Goal: Find specific page/section: Find specific page/section

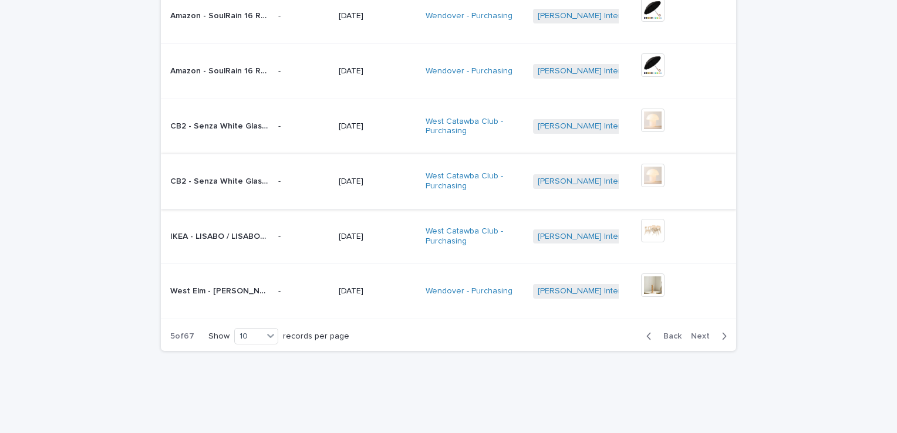
scroll to position [392, 0]
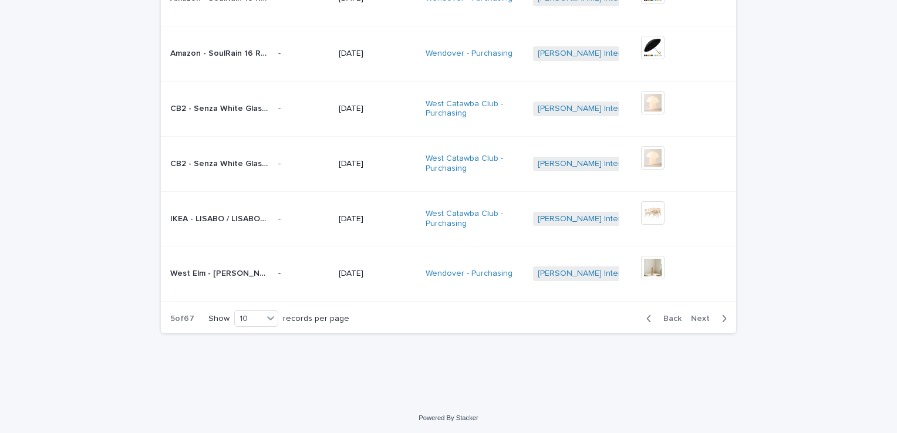
click at [664, 315] on span "Back" at bounding box center [668, 318] width 25 height 8
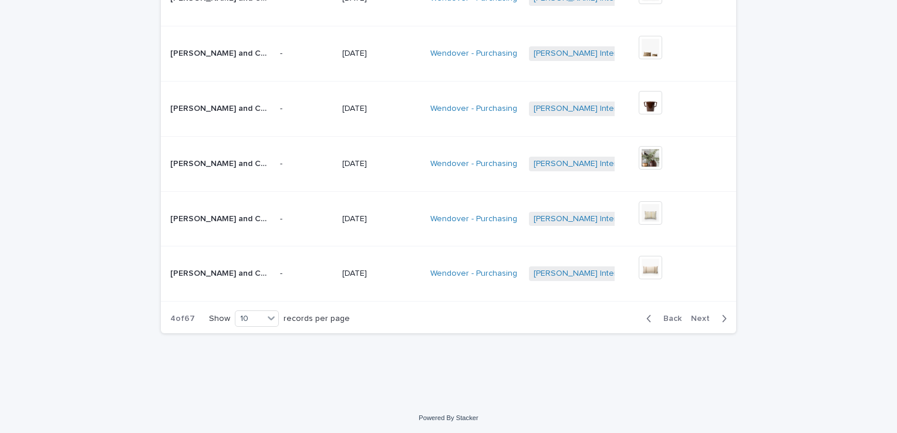
click at [704, 314] on span "Next" at bounding box center [704, 318] width 26 height 8
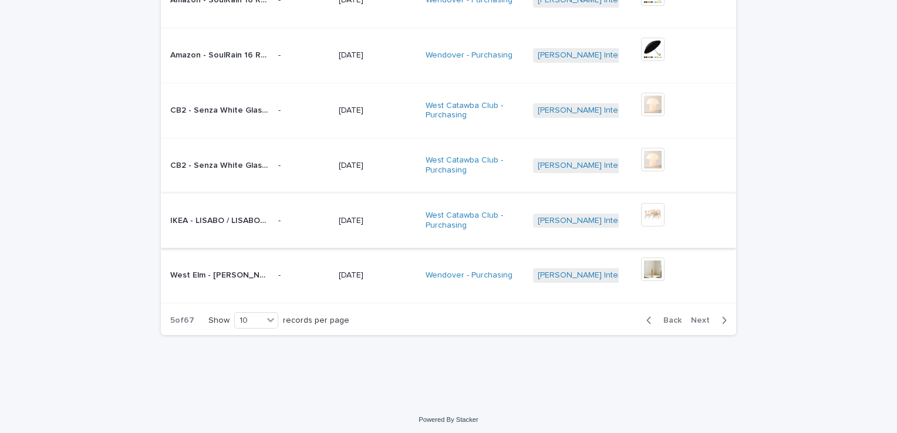
scroll to position [392, 0]
drag, startPoint x: 672, startPoint y: 314, endPoint x: 620, endPoint y: 337, distance: 56.7
click at [672, 314] on span "Back" at bounding box center [668, 318] width 25 height 8
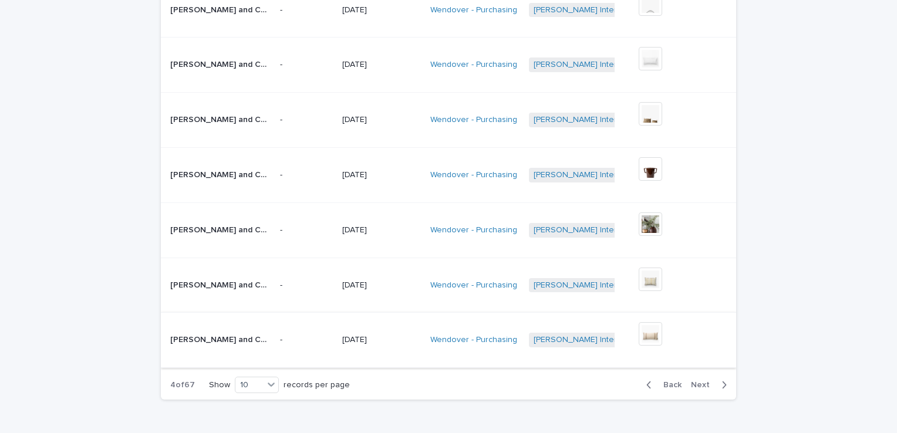
scroll to position [333, 0]
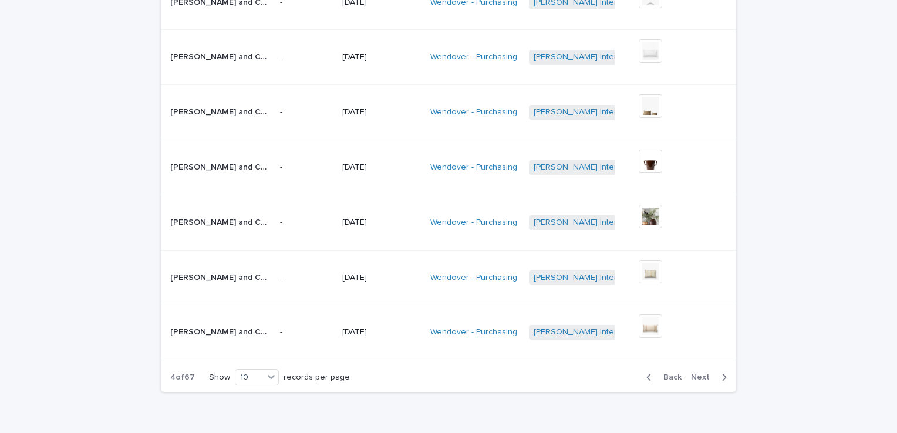
click at [671, 373] on span "Back" at bounding box center [668, 377] width 25 height 8
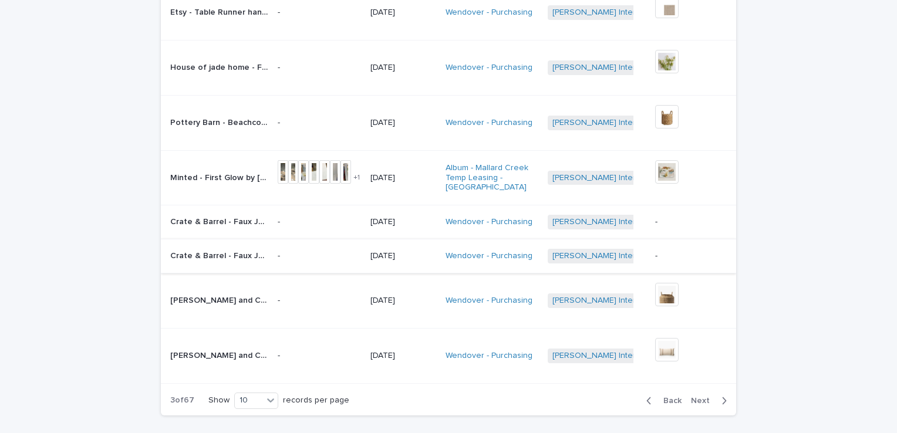
scroll to position [258, 0]
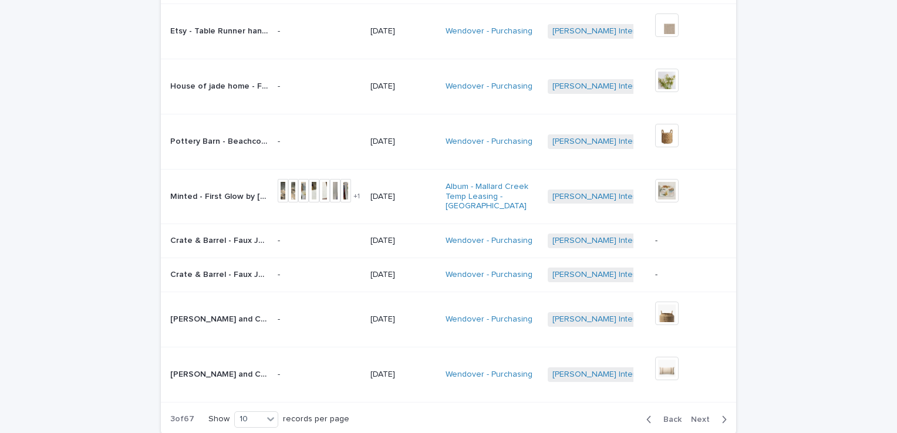
click at [695, 415] on span "Next" at bounding box center [704, 419] width 26 height 8
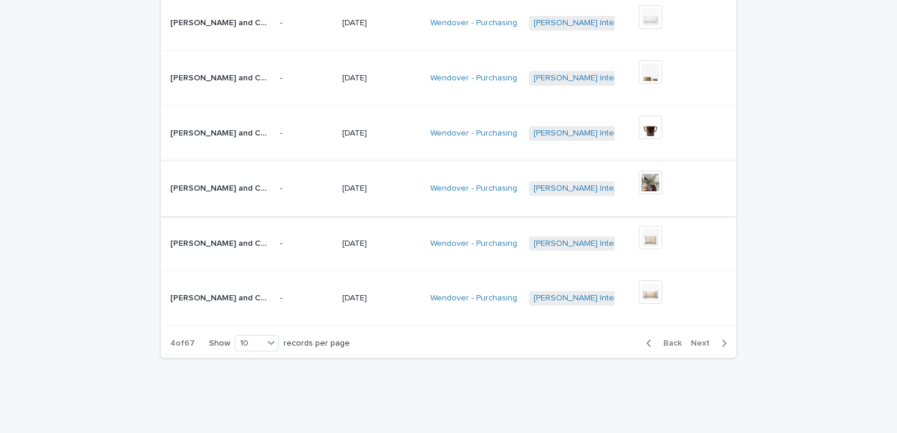
scroll to position [392, 0]
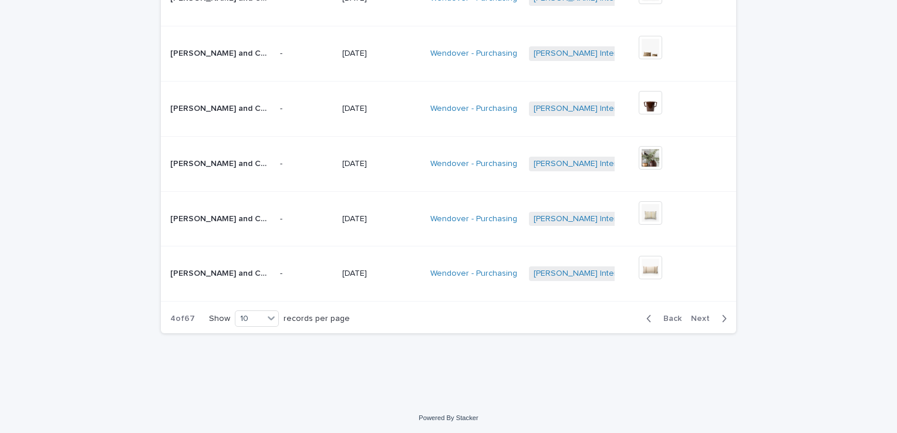
click at [667, 314] on span "Back" at bounding box center [668, 318] width 25 height 8
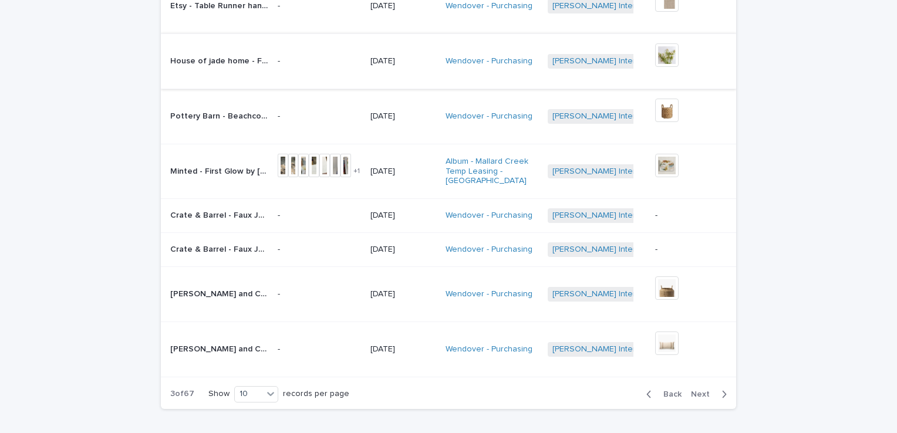
scroll to position [299, 0]
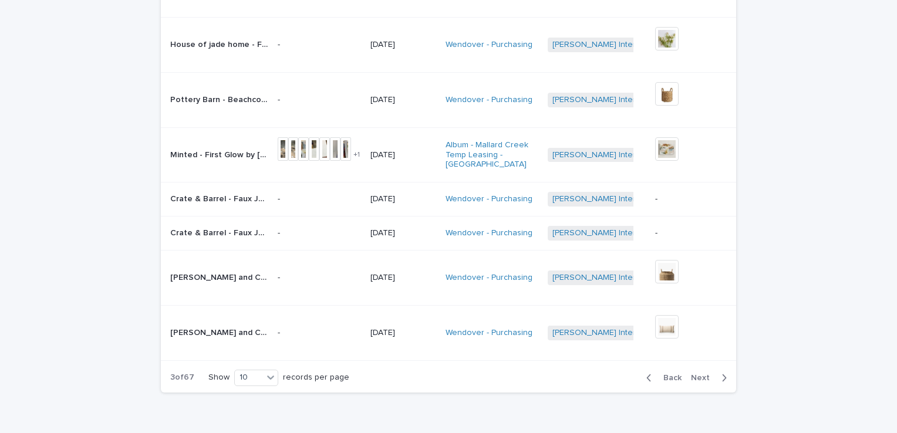
click at [696, 374] on span "Next" at bounding box center [704, 378] width 26 height 8
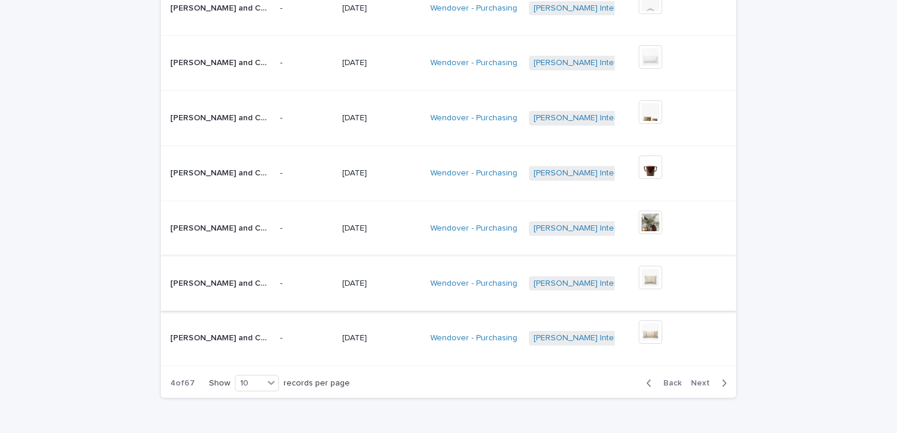
scroll to position [333, 0]
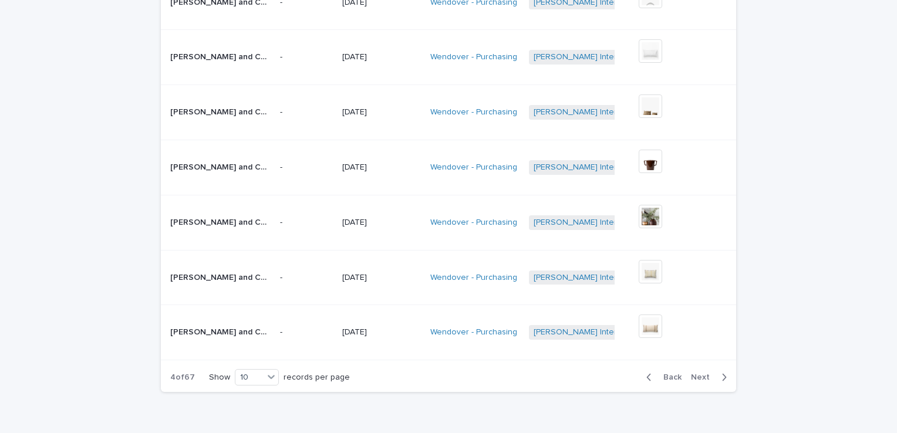
click at [671, 376] on span "Back" at bounding box center [668, 377] width 25 height 8
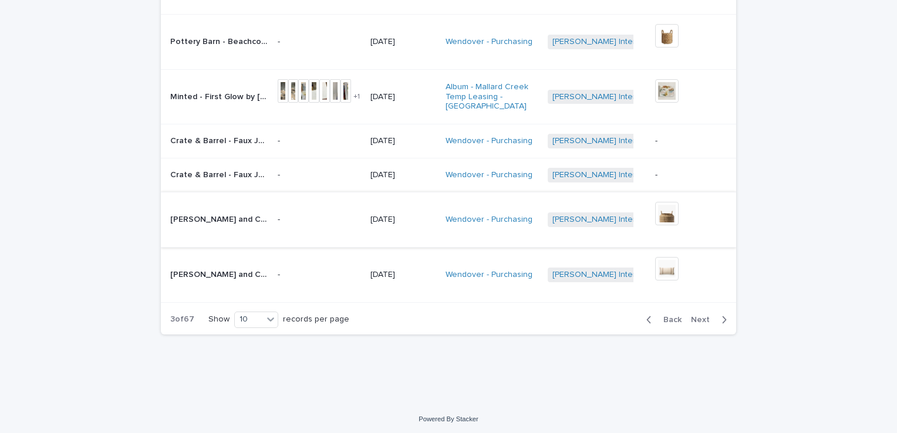
scroll to position [358, 0]
click at [670, 315] on span "Back" at bounding box center [668, 319] width 25 height 8
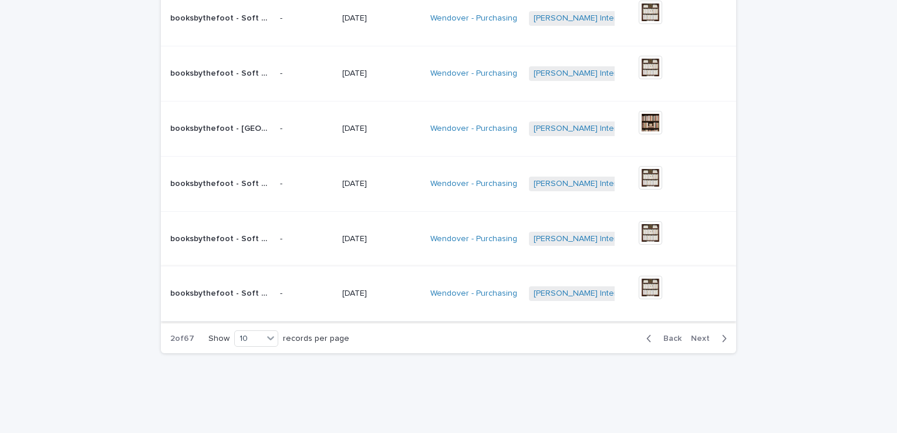
scroll to position [392, 0]
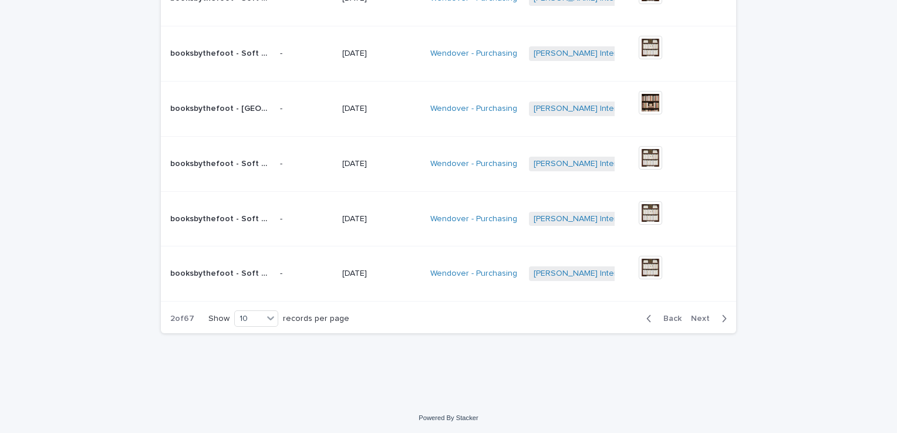
click at [672, 317] on span "Back" at bounding box center [668, 318] width 25 height 8
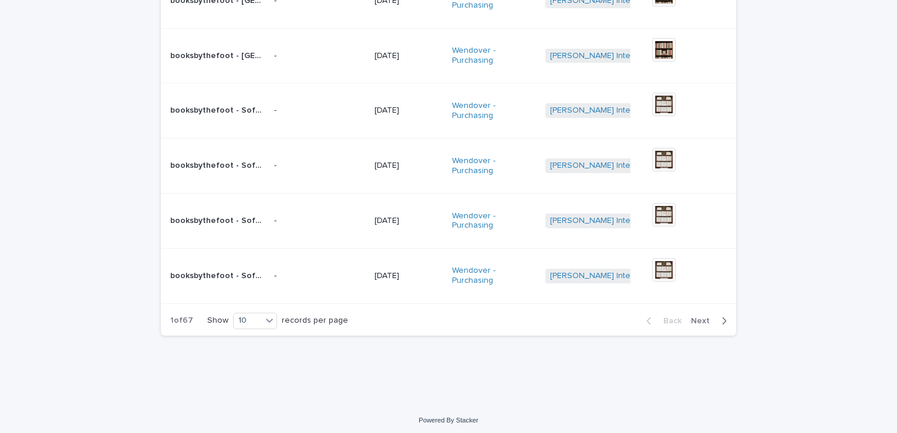
scroll to position [400, 0]
click at [704, 318] on span "Next" at bounding box center [704, 319] width 26 height 8
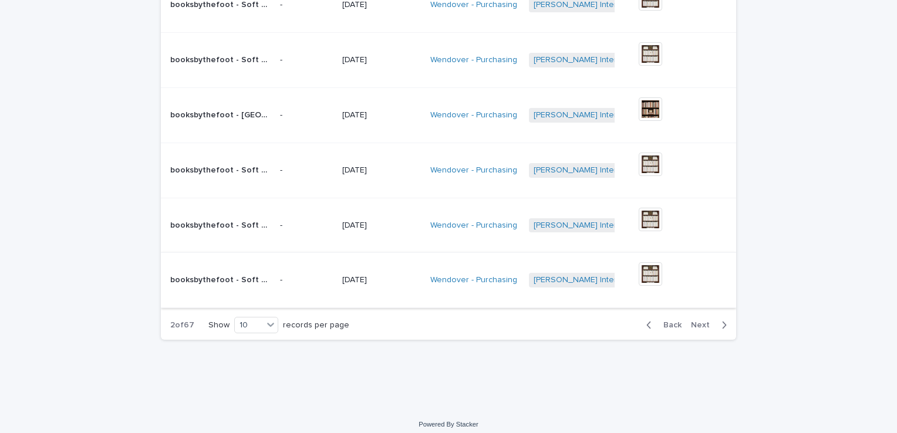
scroll to position [392, 0]
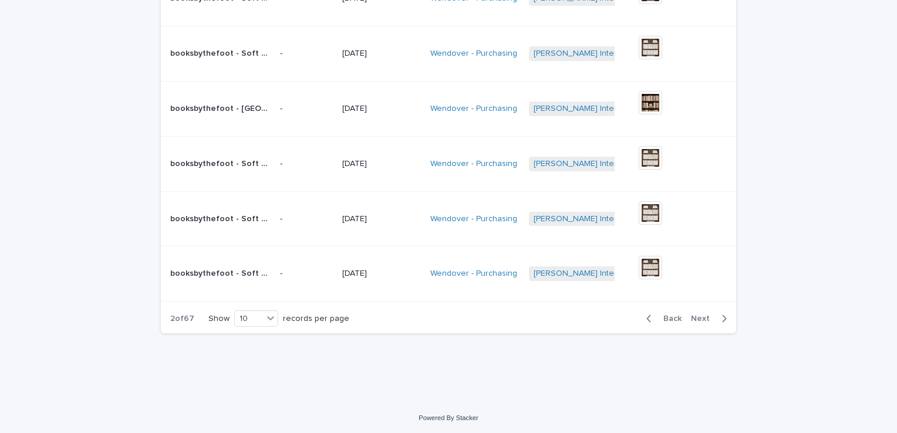
click at [698, 316] on span "Next" at bounding box center [704, 318] width 26 height 8
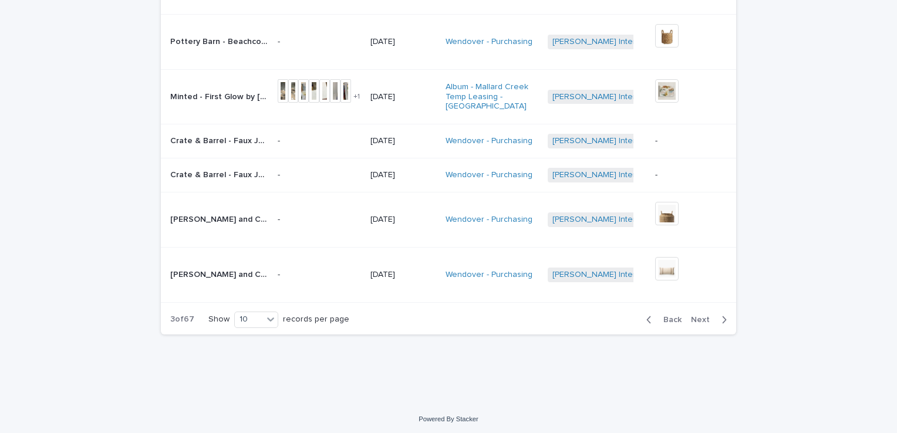
scroll to position [358, 0]
drag, startPoint x: 664, startPoint y: 312, endPoint x: 658, endPoint y: 320, distance: 10.4
click at [664, 315] on span "Back" at bounding box center [668, 319] width 25 height 8
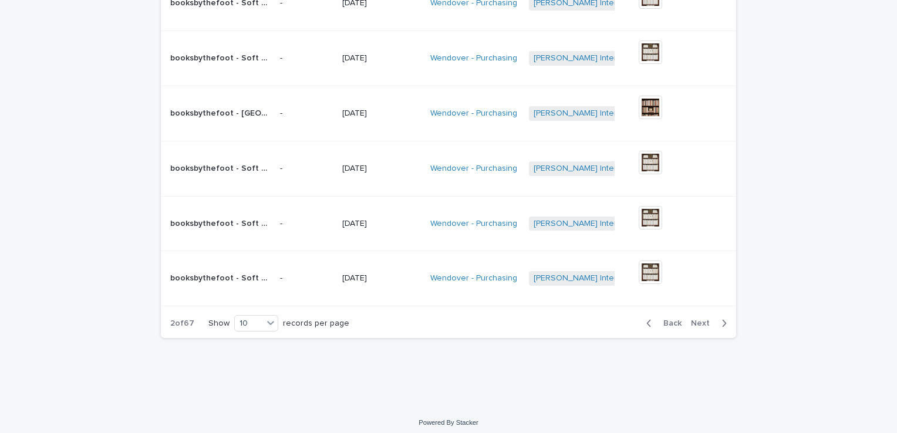
scroll to position [392, 0]
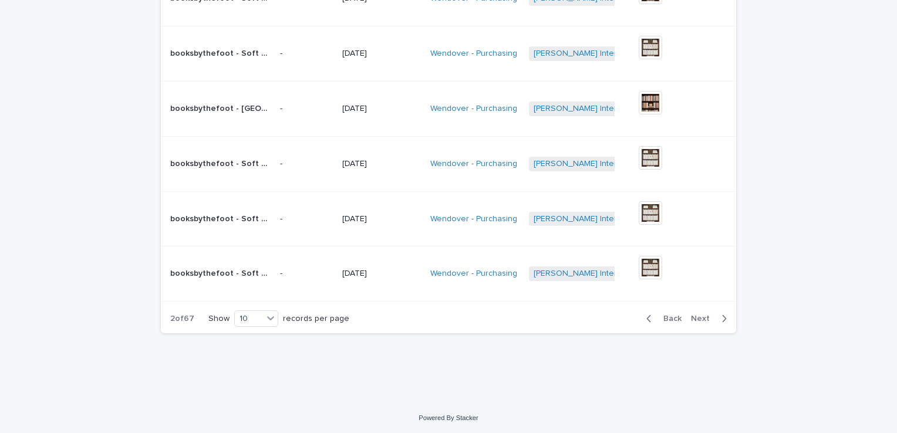
click at [670, 317] on span "Back" at bounding box center [668, 318] width 25 height 8
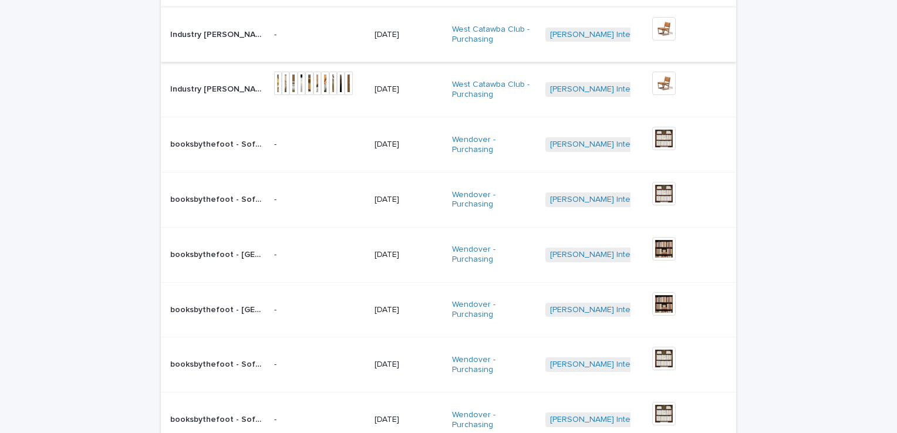
scroll to position [44, 0]
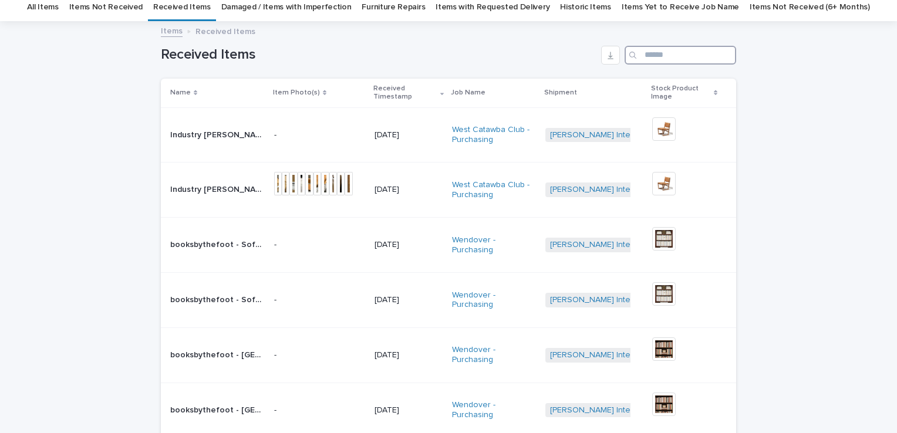
click at [650, 59] on input "Search" at bounding box center [679, 55] width 111 height 19
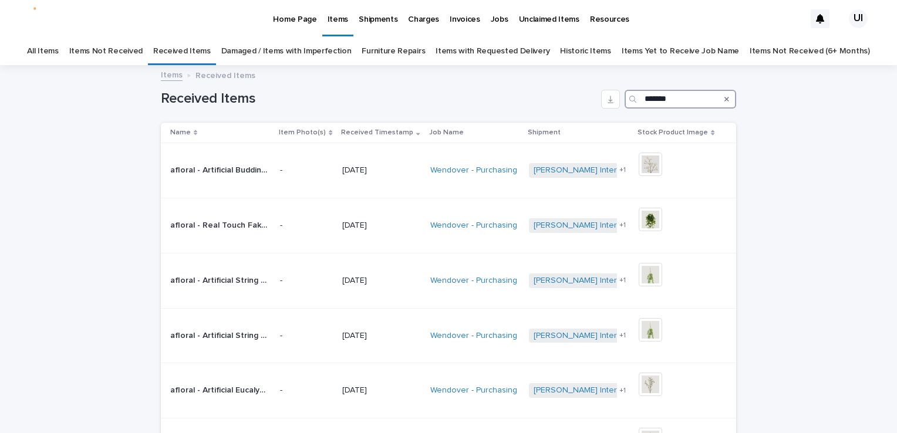
drag, startPoint x: 675, startPoint y: 97, endPoint x: 593, endPoint y: 109, distance: 83.6
click at [593, 109] on div "Received Items *******" at bounding box center [448, 94] width 575 height 56
type input "*"
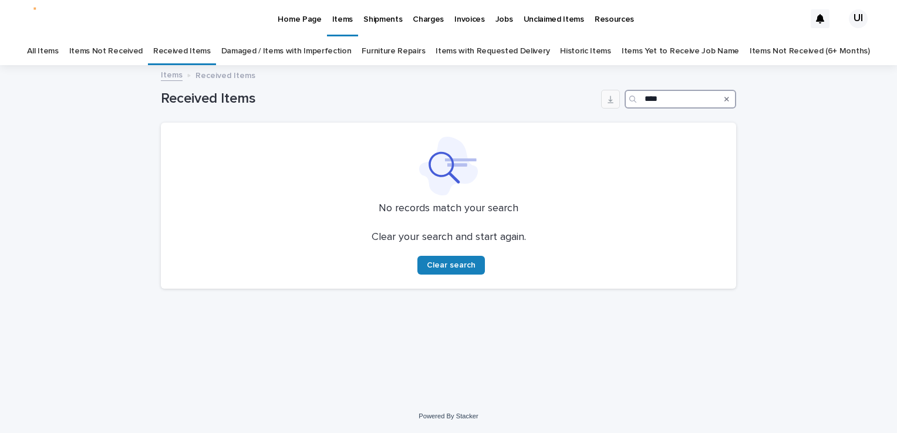
drag, startPoint x: 677, startPoint y: 95, endPoint x: 603, endPoint y: 98, distance: 74.0
click at [603, 98] on div "Received Items ****" at bounding box center [448, 99] width 575 height 19
drag, startPoint x: 683, startPoint y: 101, endPoint x: 594, endPoint y: 107, distance: 88.8
click at [594, 107] on div "Received Items ********" at bounding box center [448, 99] width 575 height 19
paste input "**********"
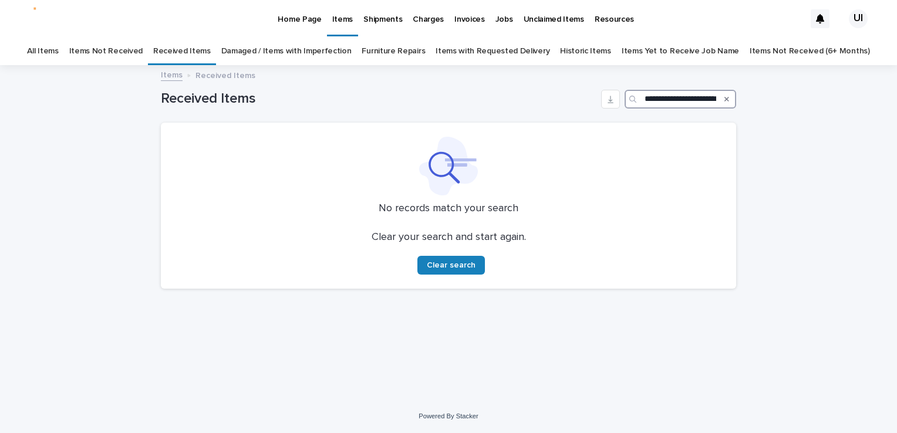
scroll to position [0, 28]
drag, startPoint x: 645, startPoint y: 94, endPoint x: 850, endPoint y: 84, distance: 205.0
click at [850, 84] on div "**********" at bounding box center [448, 232] width 897 height 333
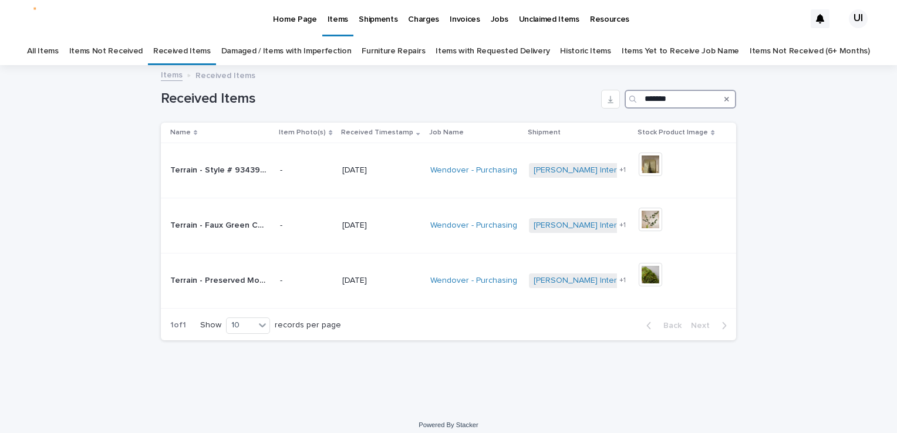
drag, startPoint x: 676, startPoint y: 95, endPoint x: 585, endPoint y: 97, distance: 91.0
click at [585, 96] on div "Received Items *******" at bounding box center [448, 99] width 575 height 19
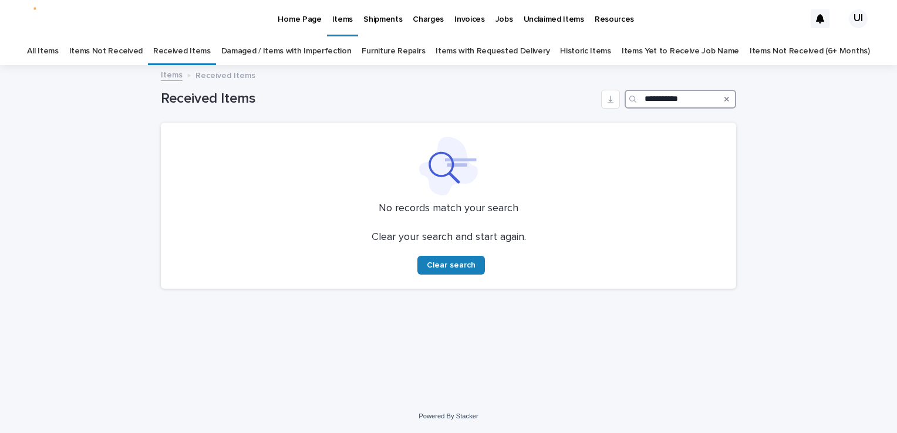
type input "**********"
click at [284, 15] on p "Home Page" at bounding box center [299, 12] width 43 height 25
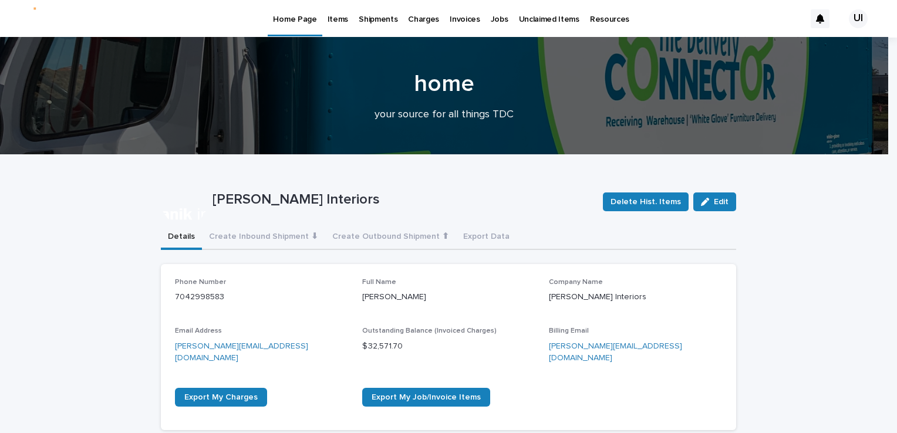
click at [337, 16] on p "Items" at bounding box center [337, 12] width 21 height 25
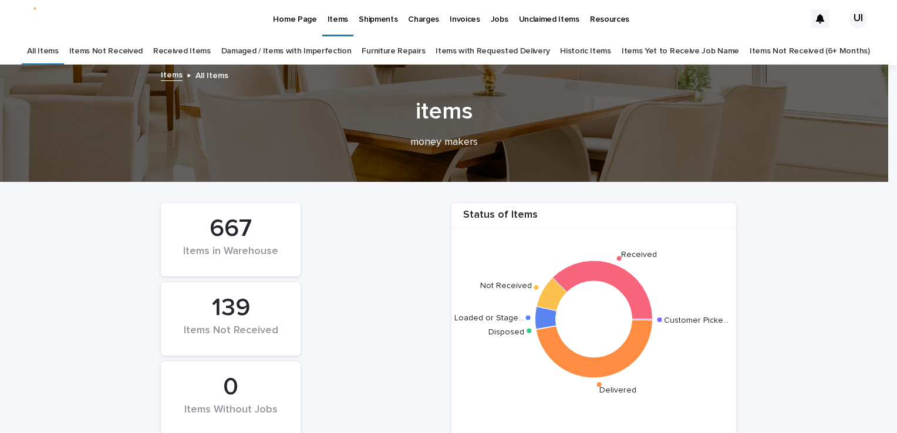
click at [180, 49] on link "Received Items" at bounding box center [182, 52] width 58 height 28
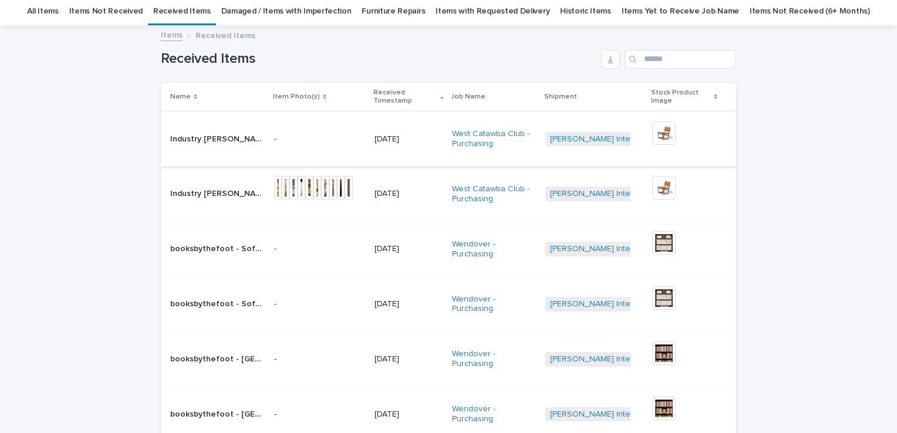
scroll to position [59, 0]
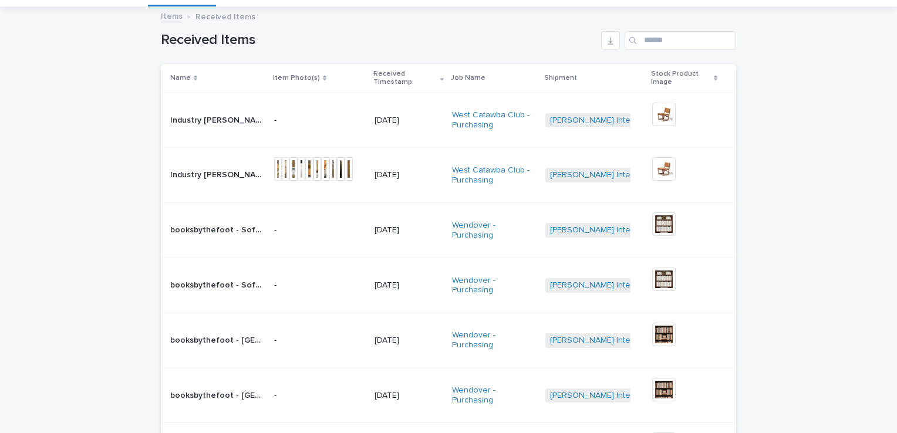
click at [209, 170] on p "Industry [PERSON_NAME] Leather Lounge Chair | 76701" at bounding box center [218, 174] width 97 height 12
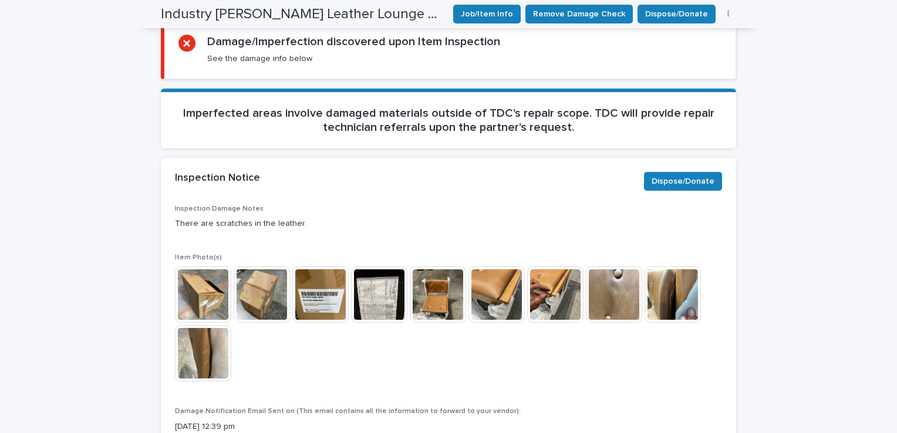
scroll to position [748, 0]
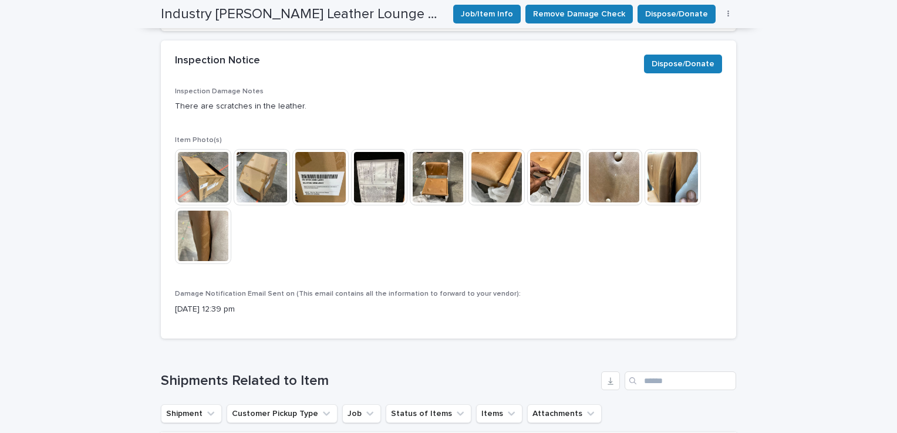
click at [420, 189] on img at bounding box center [438, 177] width 56 height 56
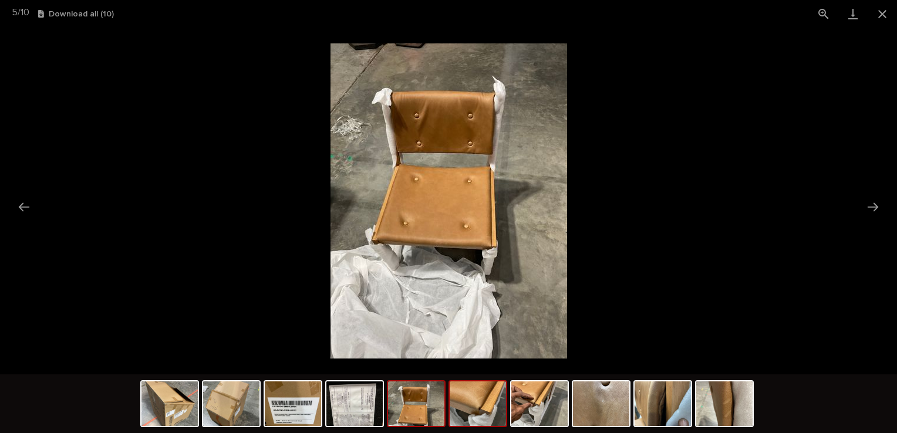
click at [475, 412] on img at bounding box center [477, 403] width 56 height 45
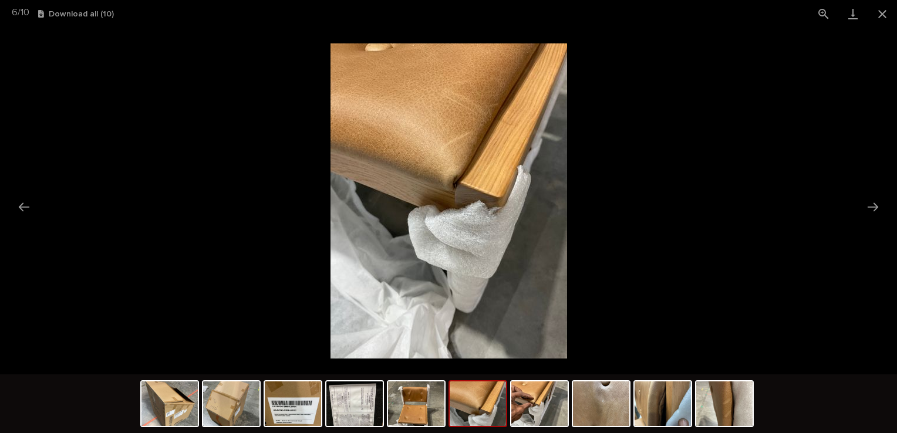
click at [500, 412] on img at bounding box center [477, 403] width 56 height 45
click at [559, 403] on img at bounding box center [539, 403] width 56 height 45
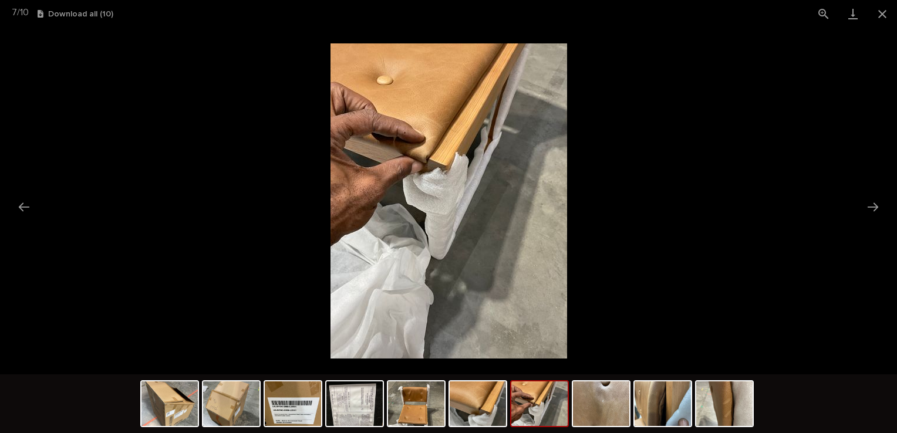
click at [560, 404] on img at bounding box center [539, 403] width 56 height 45
click at [611, 415] on img at bounding box center [601, 403] width 56 height 45
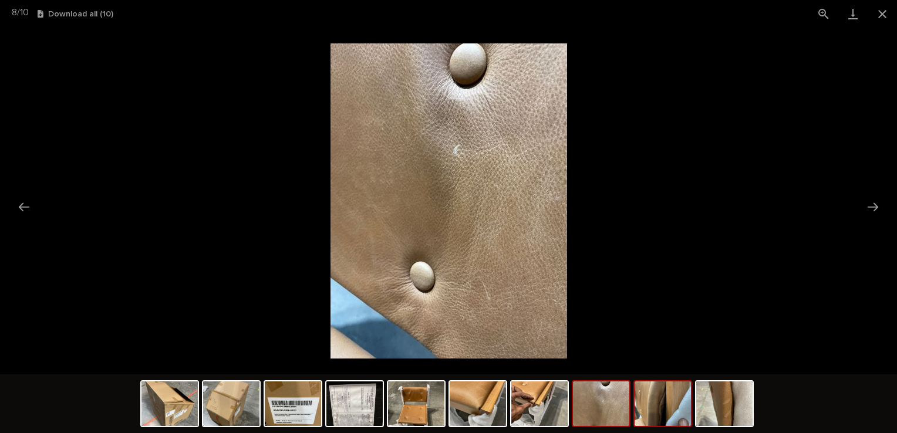
click at [643, 420] on img at bounding box center [662, 403] width 56 height 45
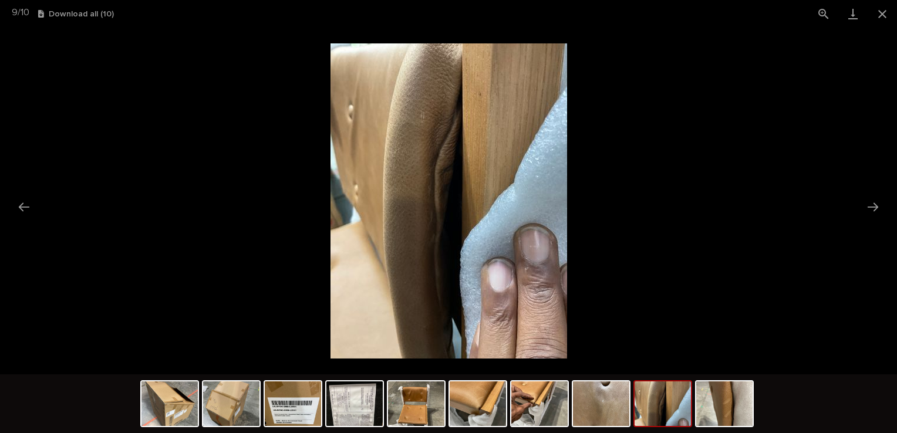
click at [693, 418] on div at bounding box center [448, 405] width 616 height 62
click at [702, 415] on img at bounding box center [724, 403] width 56 height 45
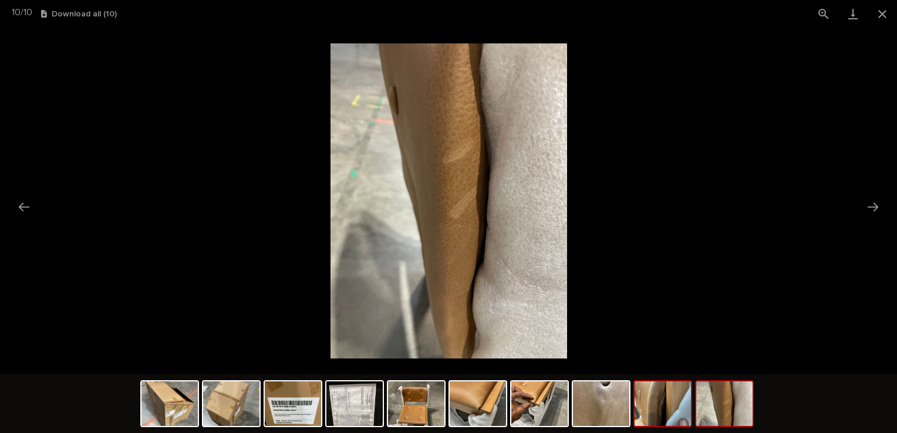
click at [667, 413] on img at bounding box center [662, 403] width 56 height 45
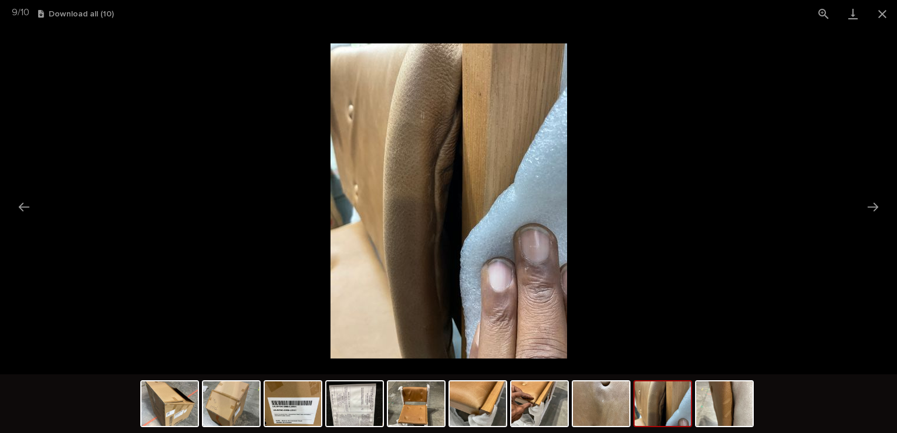
click at [685, 416] on img at bounding box center [662, 403] width 56 height 45
click at [696, 415] on img at bounding box center [724, 403] width 56 height 45
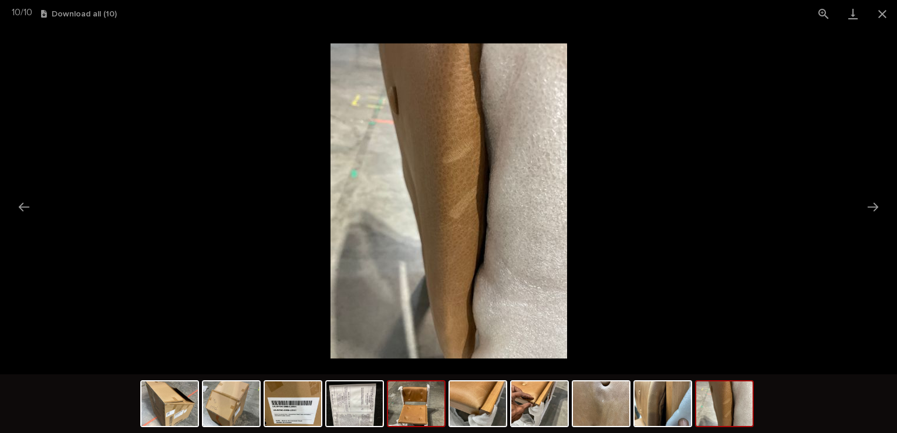
click at [411, 412] on img at bounding box center [416, 403] width 56 height 45
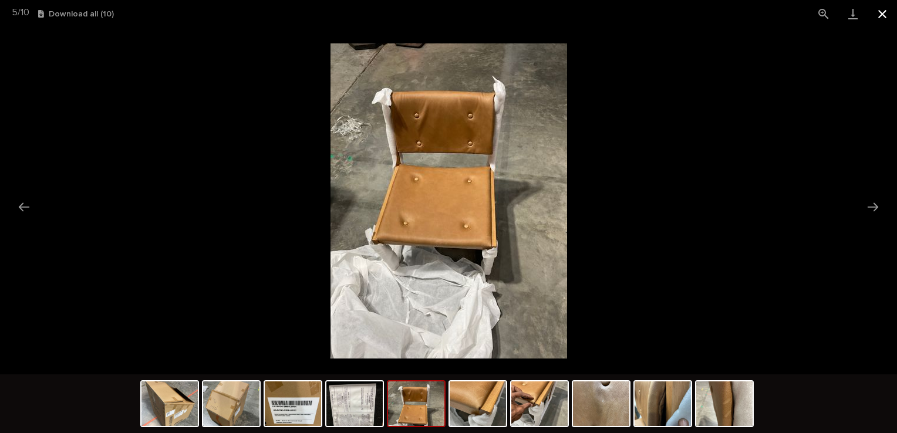
click at [885, 8] on button "Close gallery" at bounding box center [881, 14] width 29 height 28
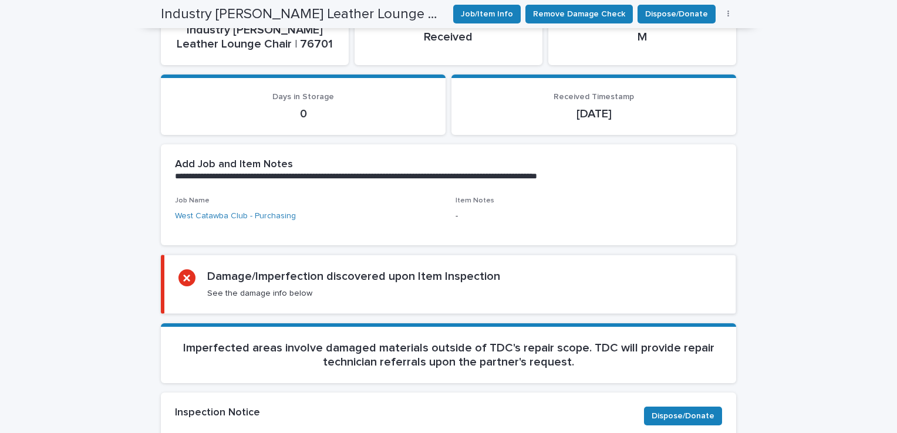
scroll to position [220, 0]
